Goal: Information Seeking & Learning: Learn about a topic

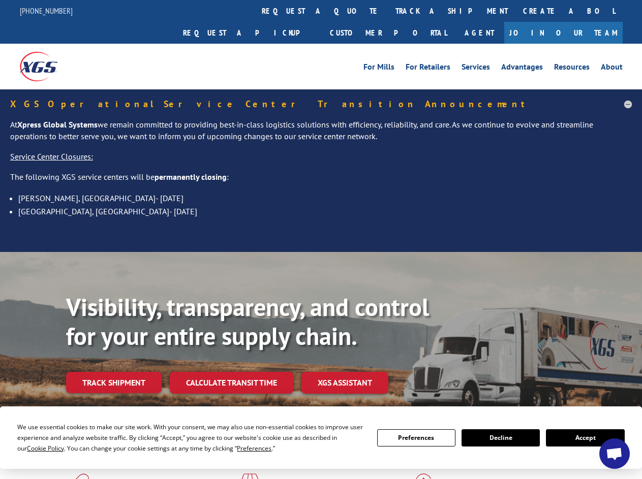
click at [321, 252] on div "Visibility, transparency, and control for your entire supply chain. Track shipm…" at bounding box center [321, 356] width 642 height 209
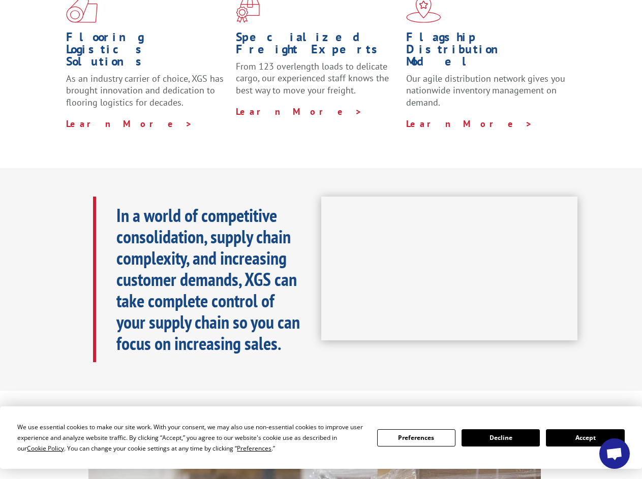
click at [36, 448] on span "Cookie Policy" at bounding box center [45, 448] width 37 height 9
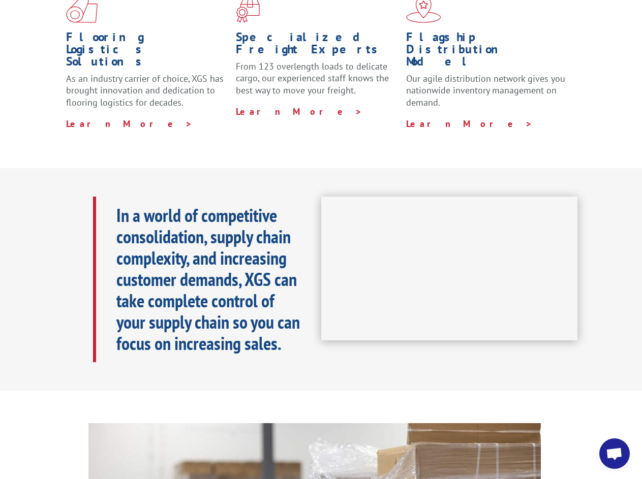
click at [321, 239] on iframe at bounding box center [449, 269] width 257 height 144
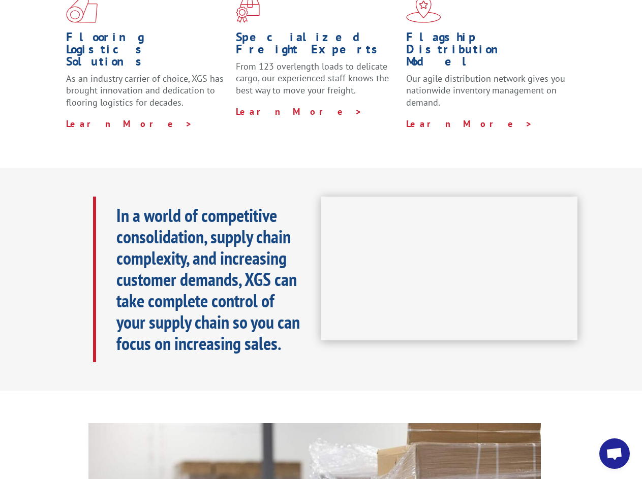
click at [291, 31] on h1 "Specialized Freight Experts" at bounding box center [317, 45] width 162 height 29
click at [355, 31] on h1 "Specialized Freight Experts" at bounding box center [317, 45] width 162 height 29
click at [418, 31] on h1 "Flagship Distribution Model" at bounding box center [487, 52] width 162 height 42
